Goal: Transaction & Acquisition: Obtain resource

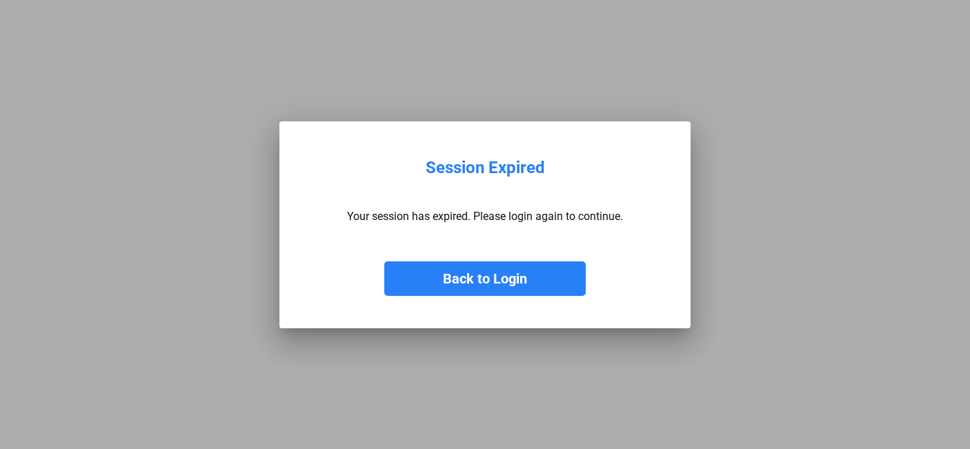
click at [472, 284] on button "Back to Login" at bounding box center [484, 278] width 201 height 34
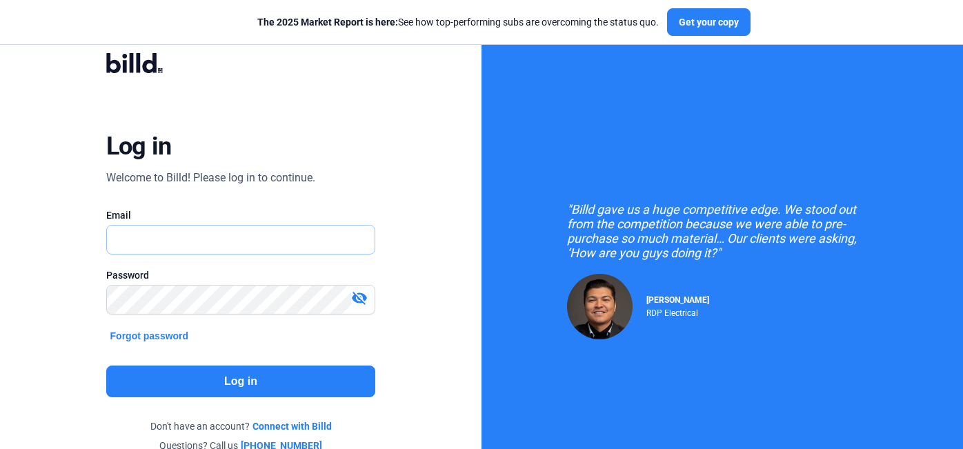
type input "[PERSON_NAME][EMAIL_ADDRESS][DOMAIN_NAME]"
click at [229, 378] on button "Log in" at bounding box center [241, 382] width 270 height 32
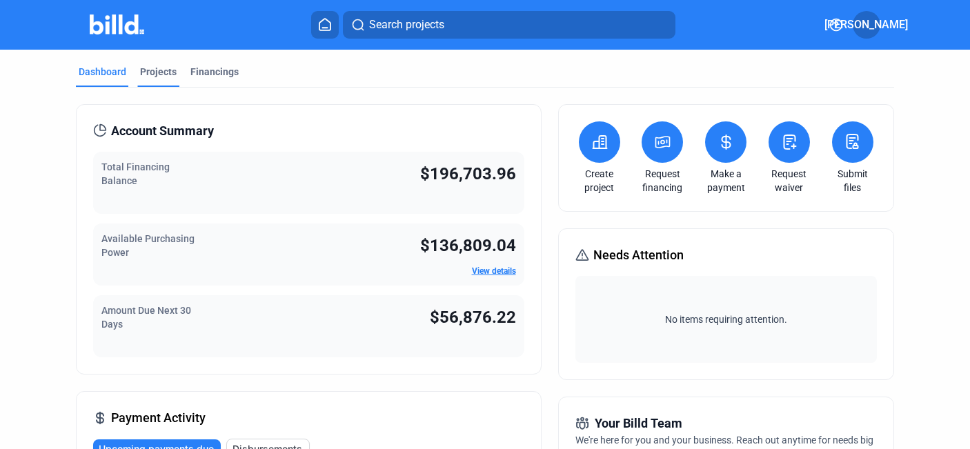
click at [160, 69] on div "Projects" at bounding box center [158, 72] width 37 height 14
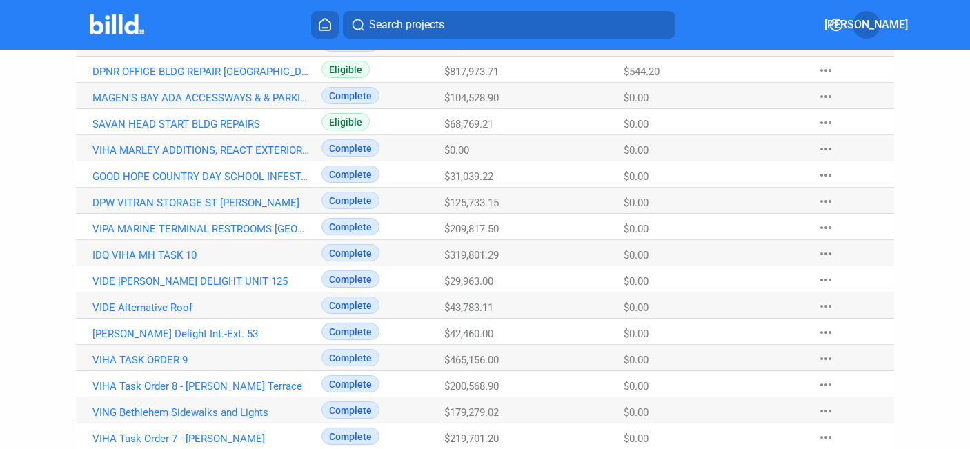
scroll to position [739, 0]
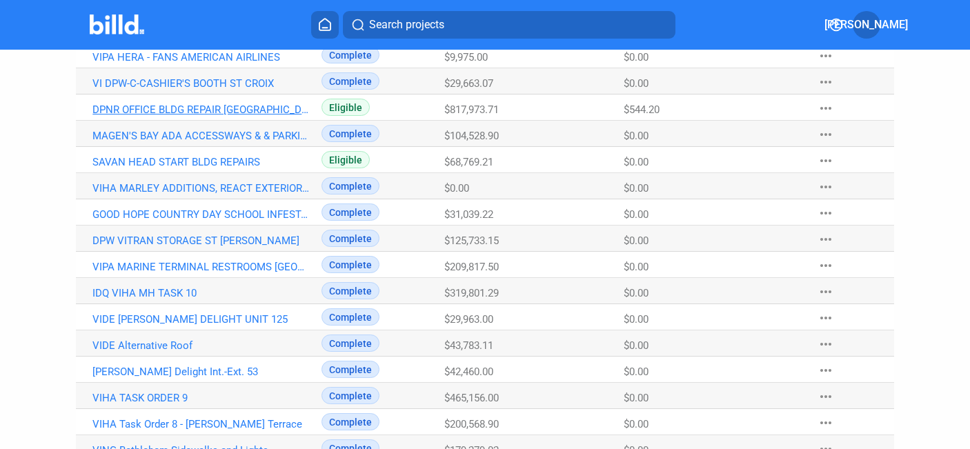
click at [151, 108] on link "DPNR OFFICE BLDG REPAIR [GEOGRAPHIC_DATA][PERSON_NAME]" at bounding box center [200, 109] width 217 height 12
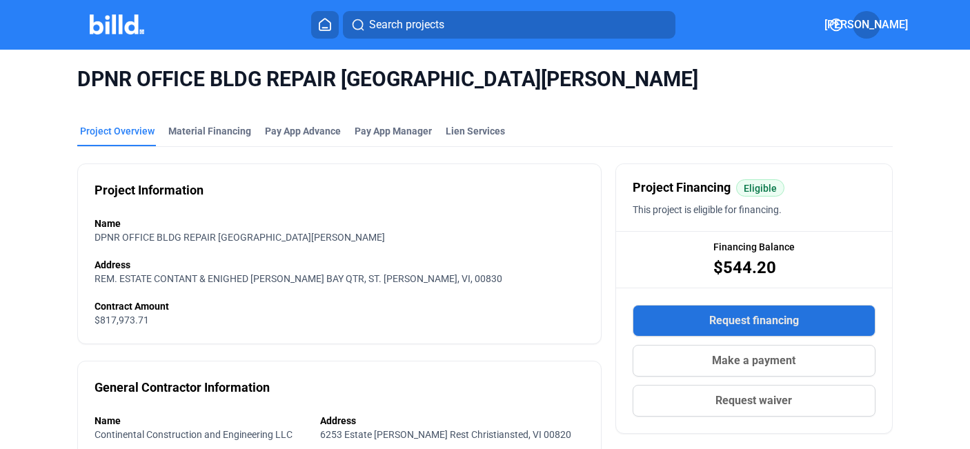
click at [745, 317] on span "Request financing" at bounding box center [754, 320] width 90 height 17
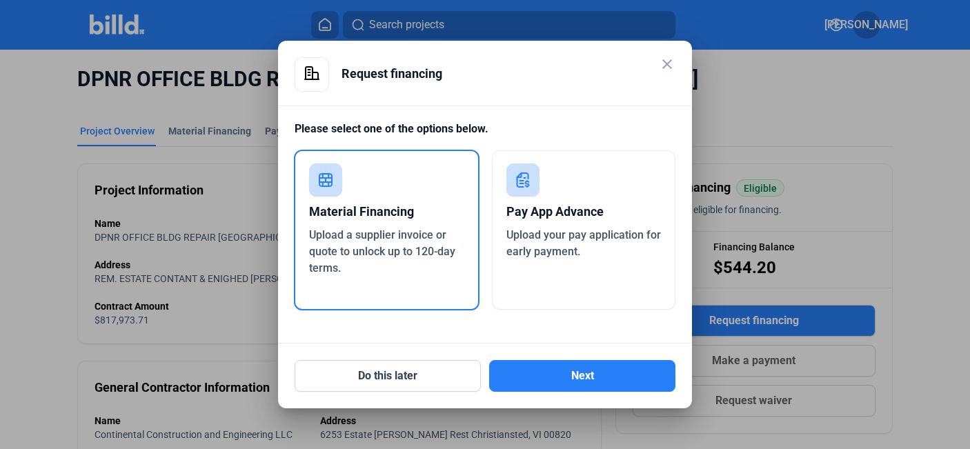
click at [391, 232] on span "Upload a supplier invoice or quote to unlock up to 120-day terms." at bounding box center [382, 251] width 146 height 46
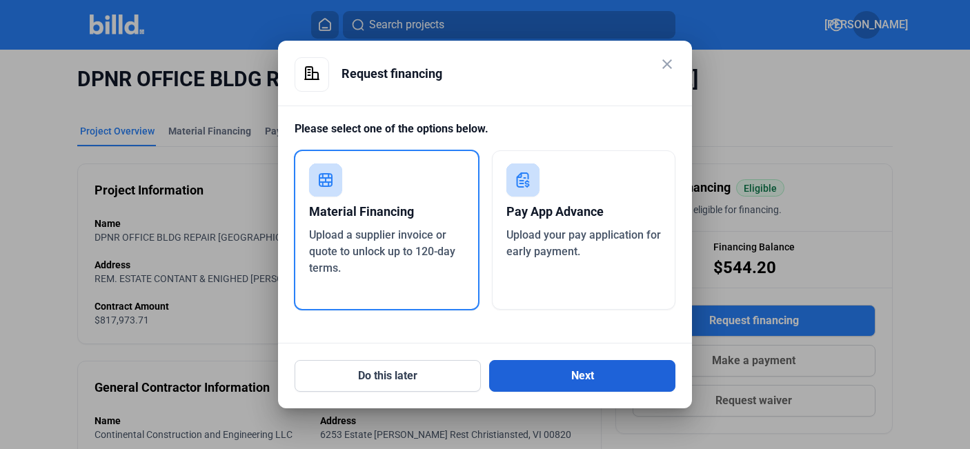
click at [579, 381] on button "Next" at bounding box center [582, 376] width 186 height 32
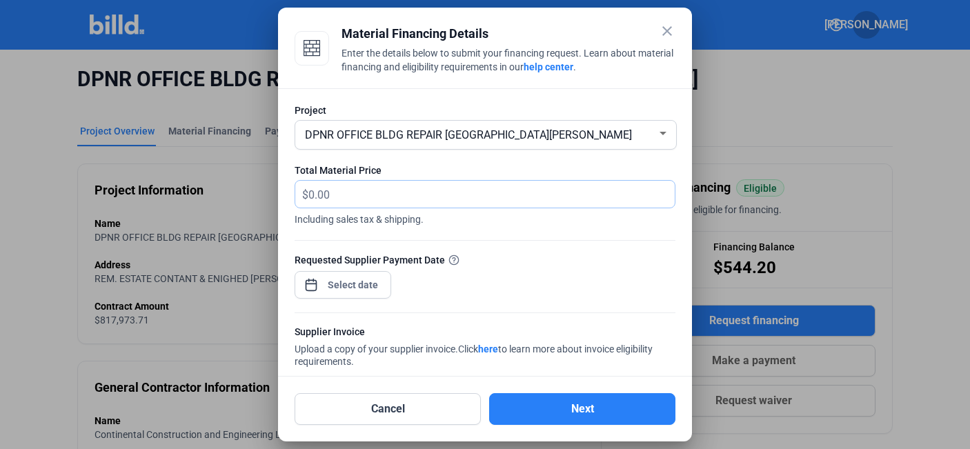
click at [313, 194] on input "text" at bounding box center [483, 194] width 350 height 27
type input "709.04"
click at [308, 283] on span "Open calendar" at bounding box center [310, 277] width 33 height 33
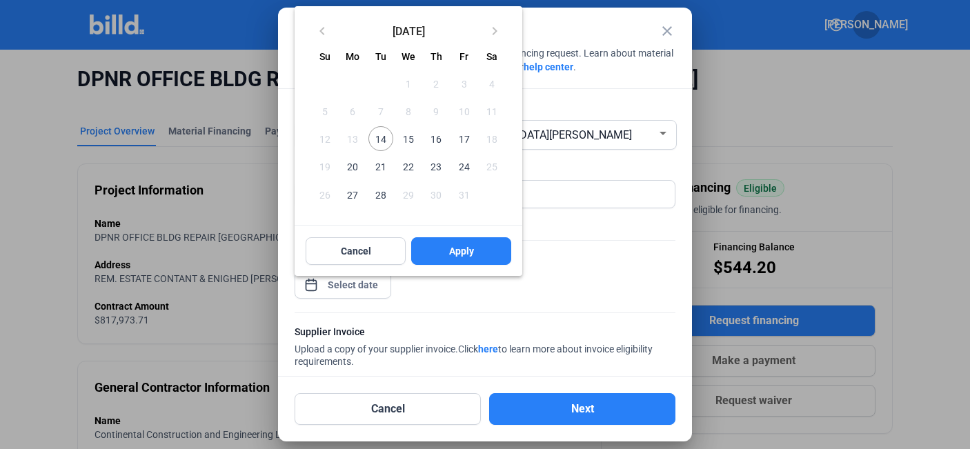
click at [383, 137] on span "14" at bounding box center [380, 138] width 25 height 25
click at [456, 250] on span "Apply" at bounding box center [461, 251] width 25 height 14
type input "[DATE]"
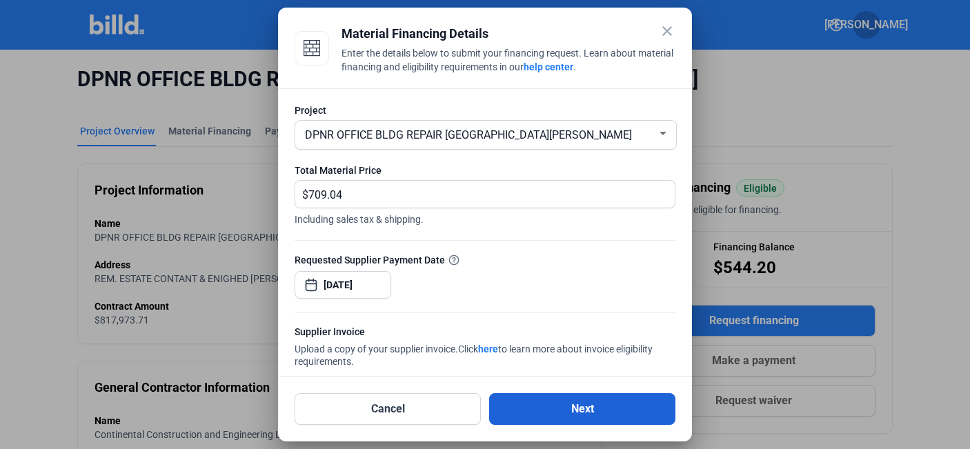
click at [583, 407] on button "Next" at bounding box center [582, 409] width 186 height 32
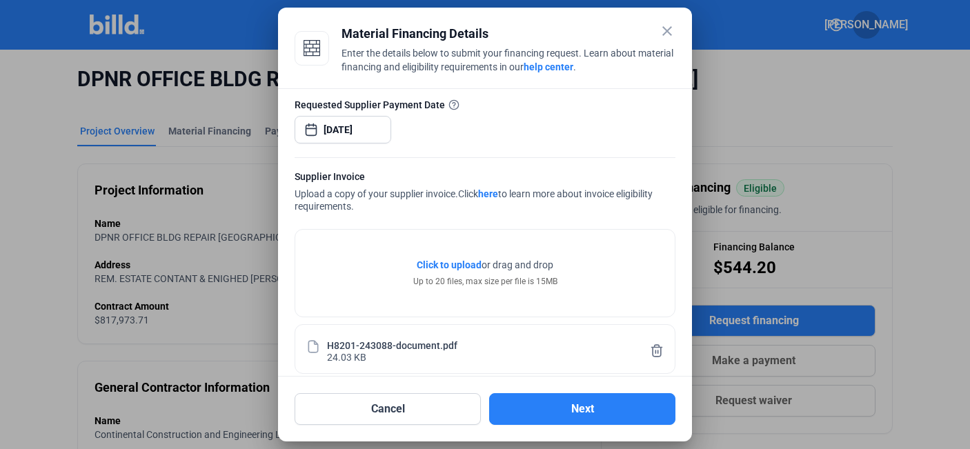
scroll to position [170, 0]
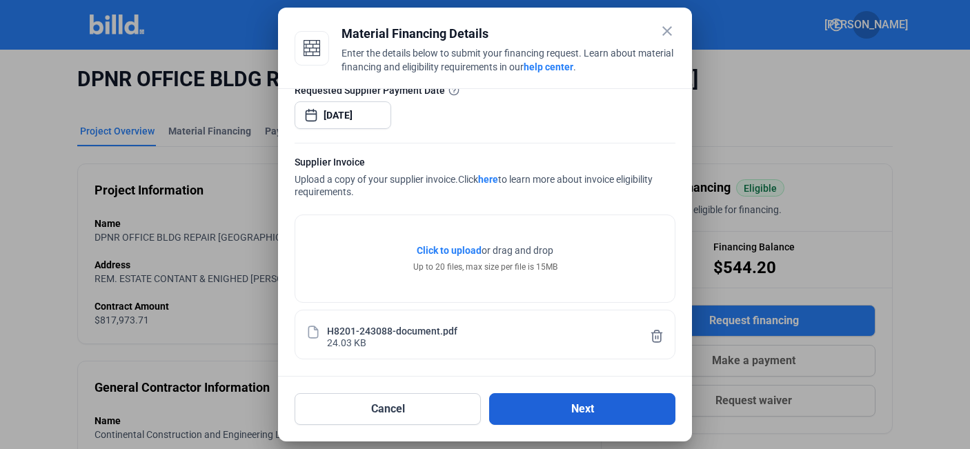
click at [583, 406] on button "Next" at bounding box center [582, 409] width 186 height 32
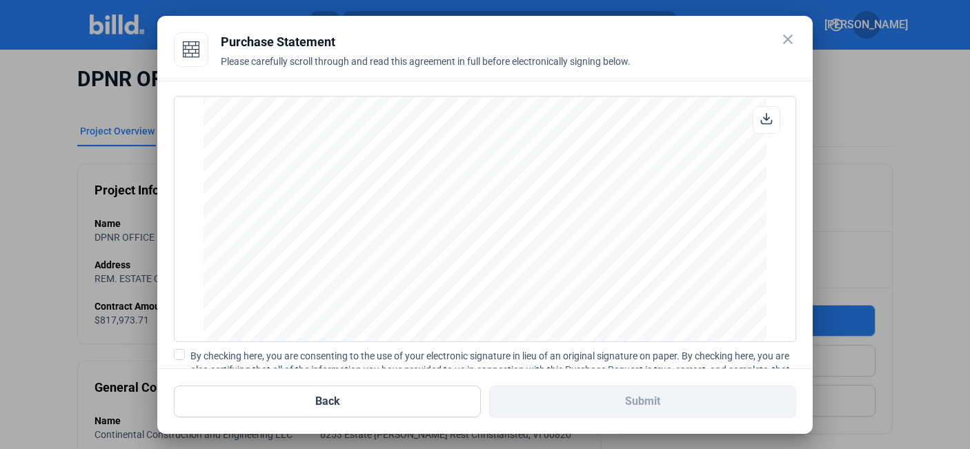
scroll to position [1135, 0]
click at [178, 351] on span at bounding box center [179, 354] width 11 height 11
click at [0, 0] on input "By checking here, you are consenting to the use of your electronic signature in…" at bounding box center [0, 0] width 0 height 0
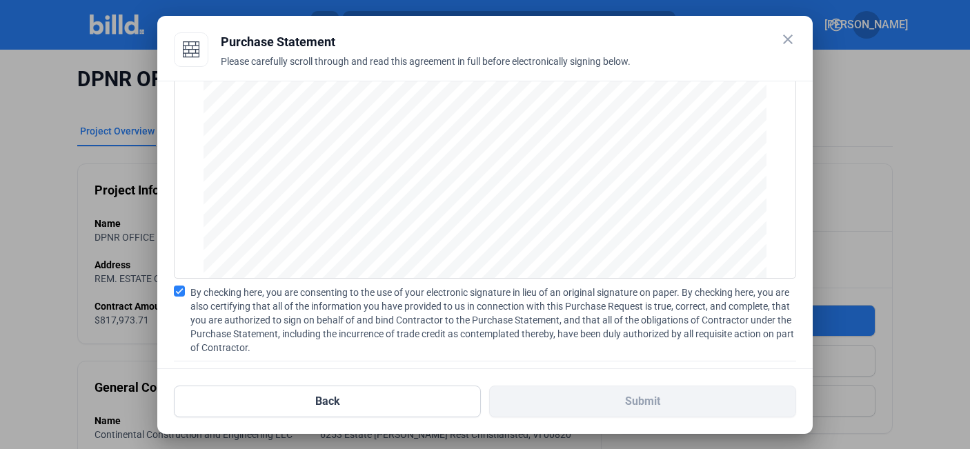
scroll to position [146, 0]
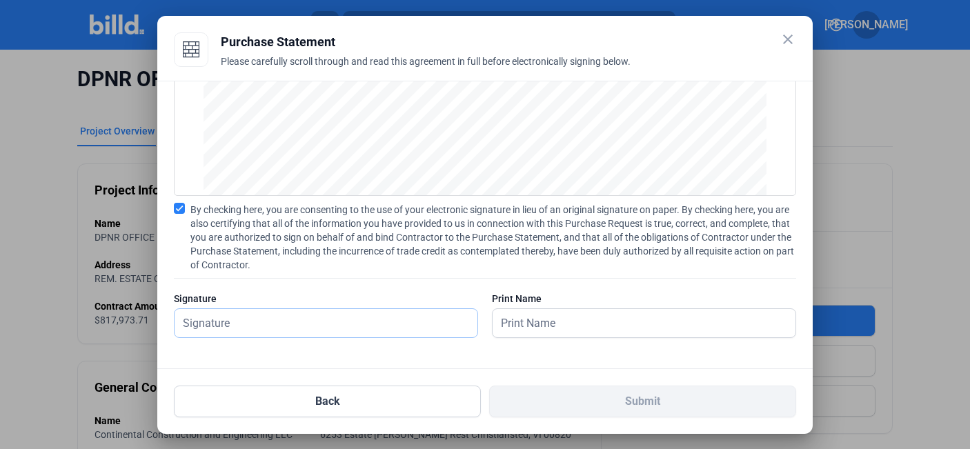
click at [272, 327] on input "text" at bounding box center [325, 323] width 303 height 28
type input "[PERSON_NAME]"
click at [540, 323] on input "text" at bounding box center [636, 323] width 288 height 28
type input "[PERSON_NAME]"
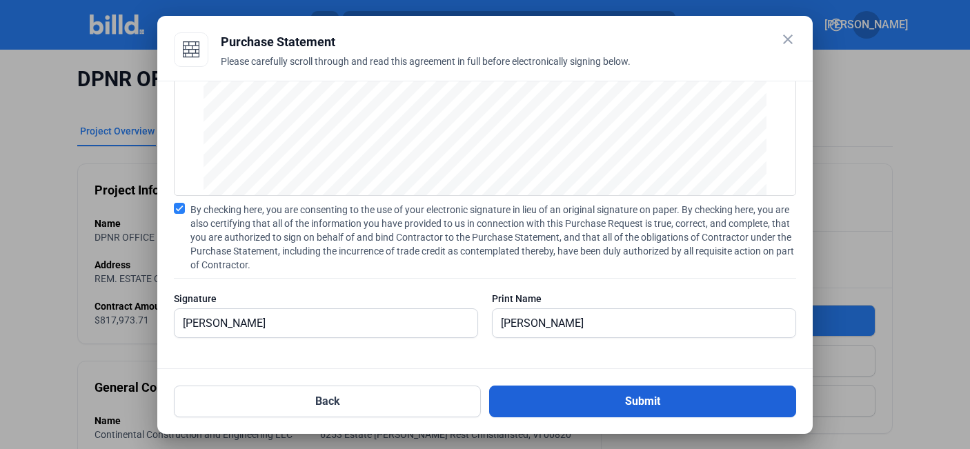
click at [635, 397] on button "Submit" at bounding box center [642, 402] width 307 height 32
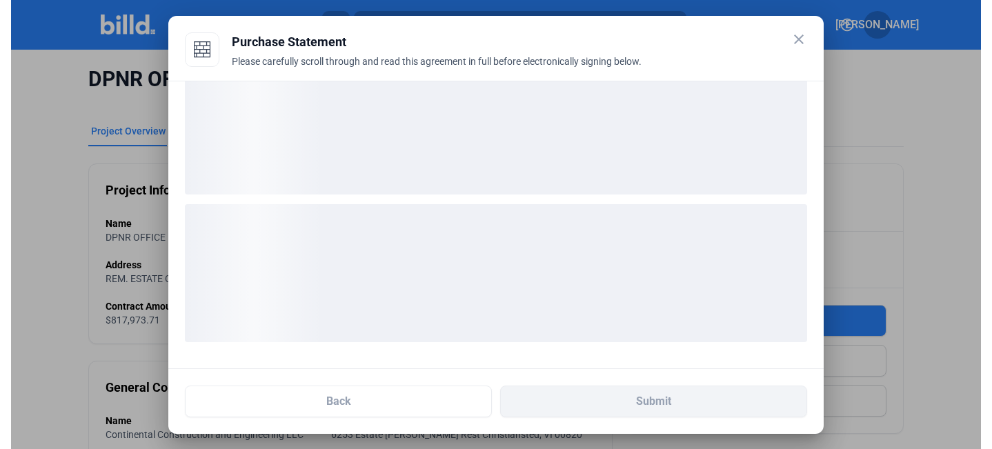
scroll to position [39, 0]
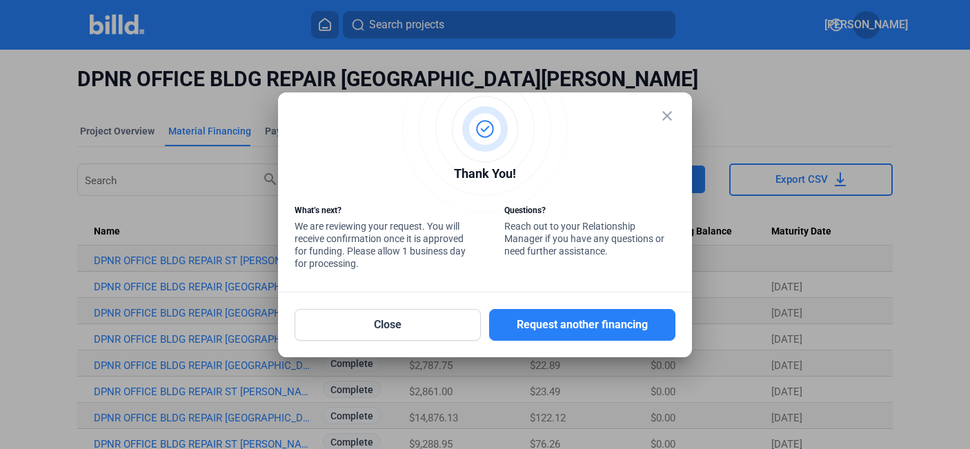
click at [666, 114] on mat-icon "close" at bounding box center [667, 116] width 17 height 17
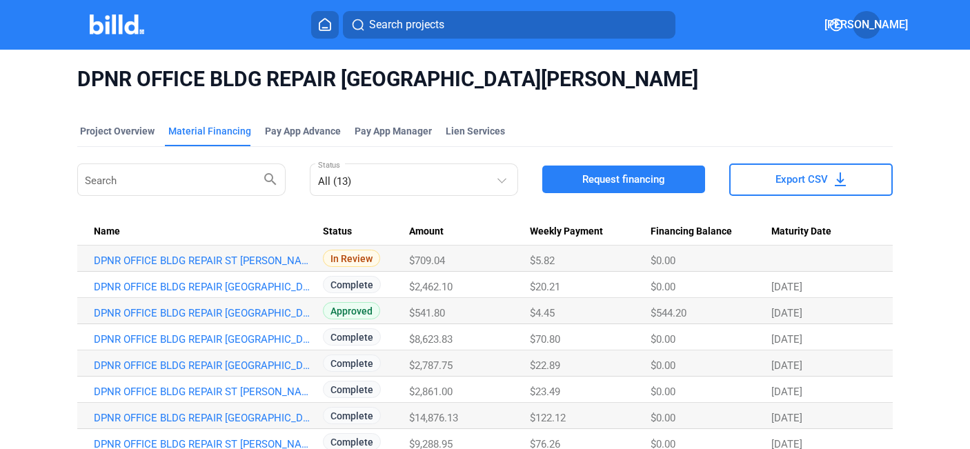
click at [763, 88] on span "DPNR OFFICE BLDG REPAIR [GEOGRAPHIC_DATA][PERSON_NAME]" at bounding box center [484, 79] width 815 height 26
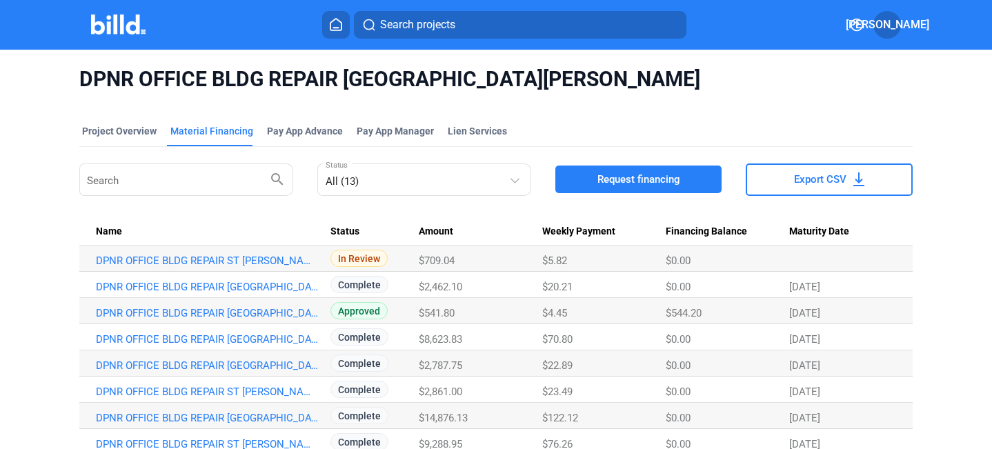
click at [57, 152] on div "DPNR OFFICE BLDG REPAIR ST [PERSON_NAME] USVI Project Overview Material Financi…" at bounding box center [496, 326] width 992 height 553
click at [610, 57] on div "DPNR OFFICE BLDG REPAIR [GEOGRAPHIC_DATA][PERSON_NAME]" at bounding box center [495, 79] width 833 height 59
